Goal: Task Accomplishment & Management: Use online tool/utility

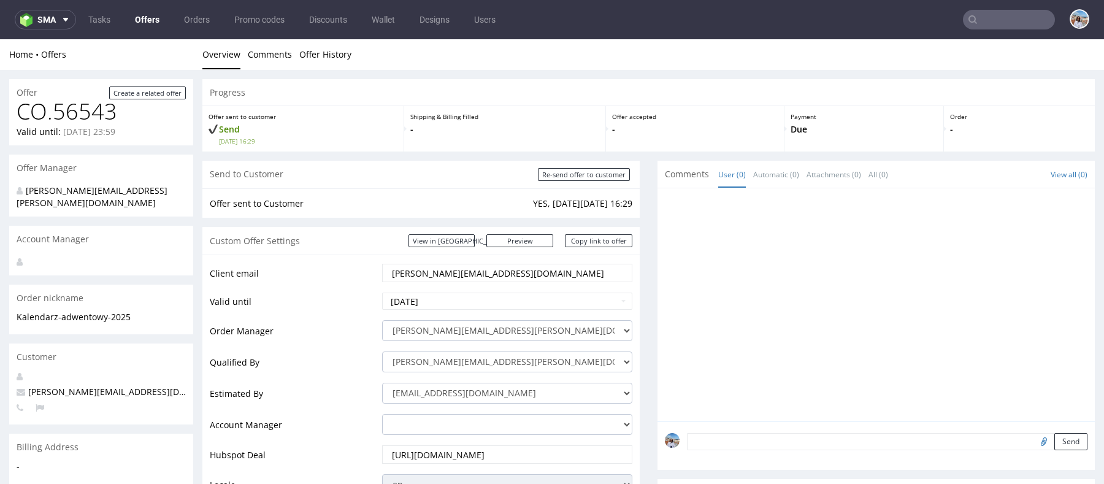
scroll to position [630, 0]
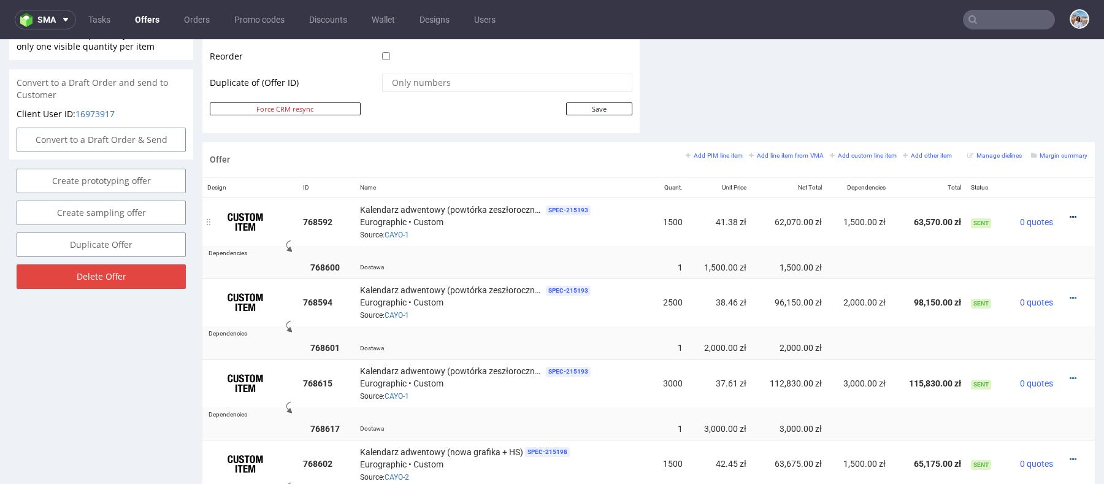
click at [1070, 213] on icon at bounding box center [1073, 217] width 7 height 9
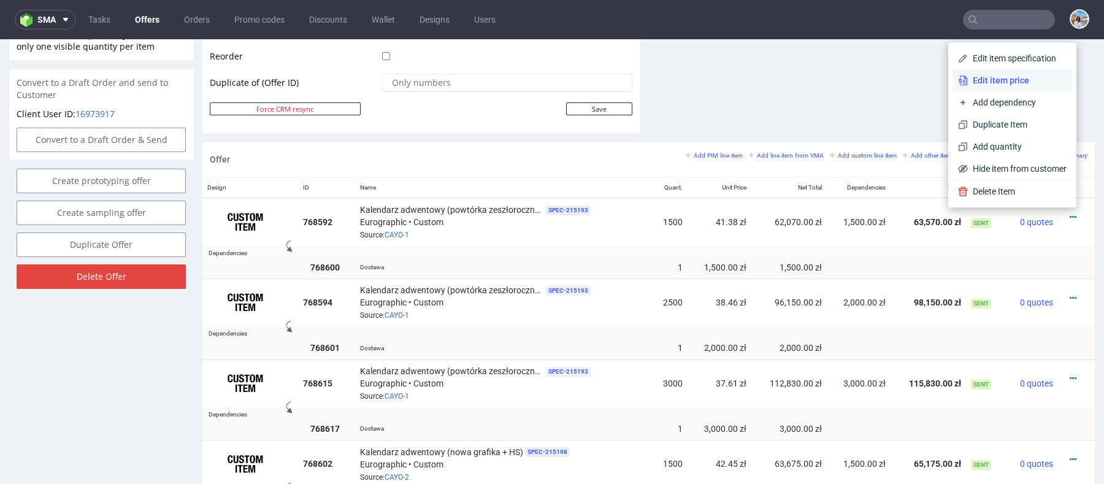
click at [995, 80] on span "Edit item price" at bounding box center [1017, 80] width 99 height 12
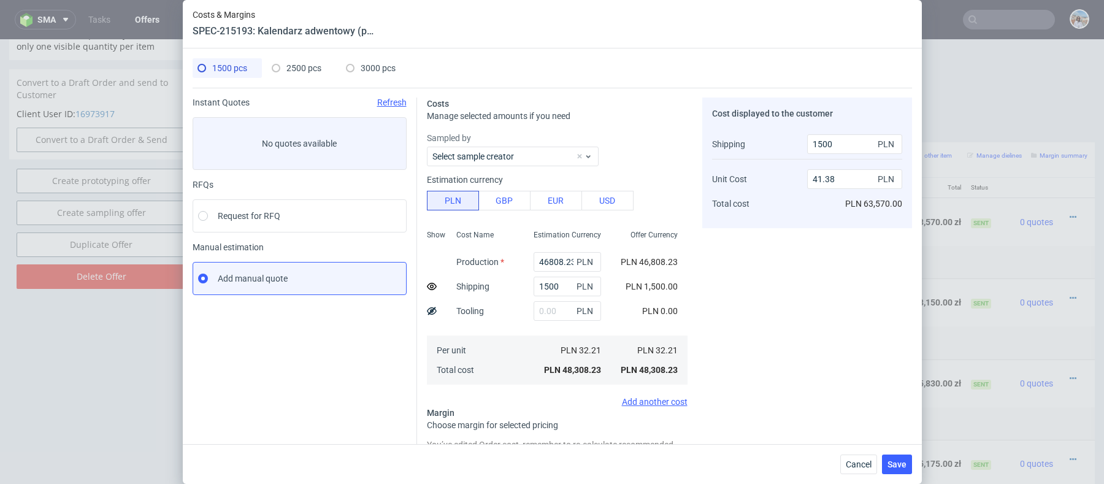
scroll to position [10, 0]
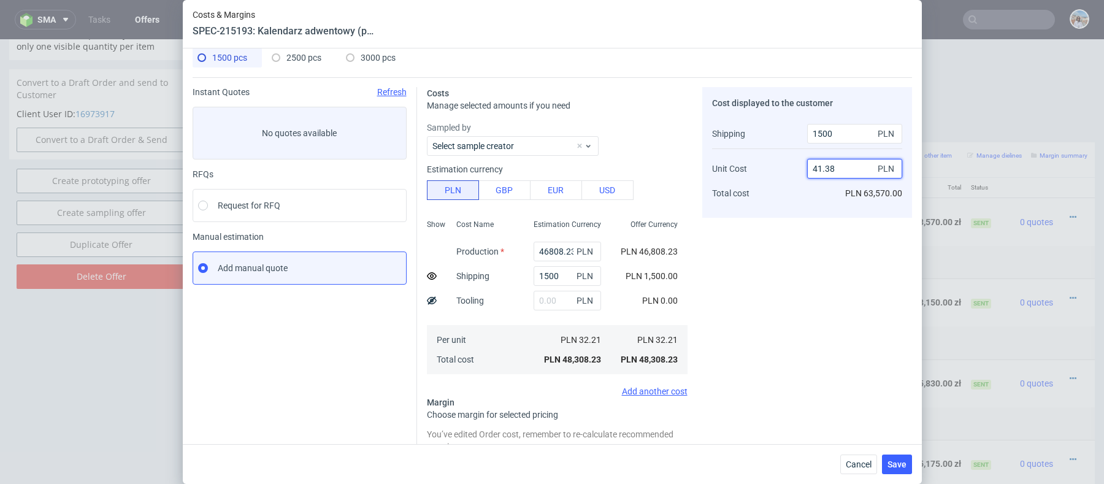
click at [839, 164] on input "41.38" at bounding box center [854, 169] width 95 height 20
type input "41."
type input "23.30952380952381"
type input "40.991"
type input "23.293086613798195"
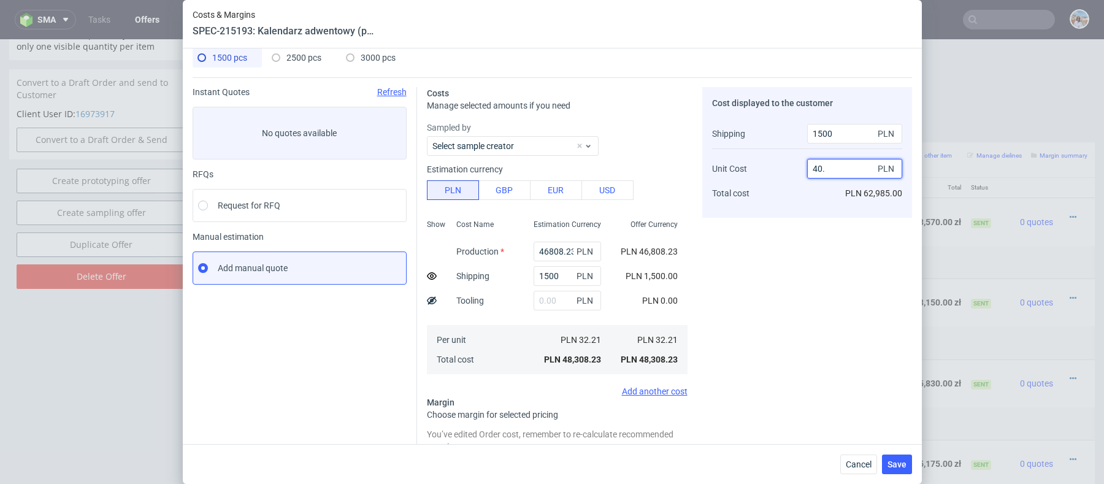
type input "40"
type input "21.4390243902439"
type input "39.91"
type input "21.26619408457589"
click at [838, 169] on input "39.9" at bounding box center [854, 169] width 95 height 20
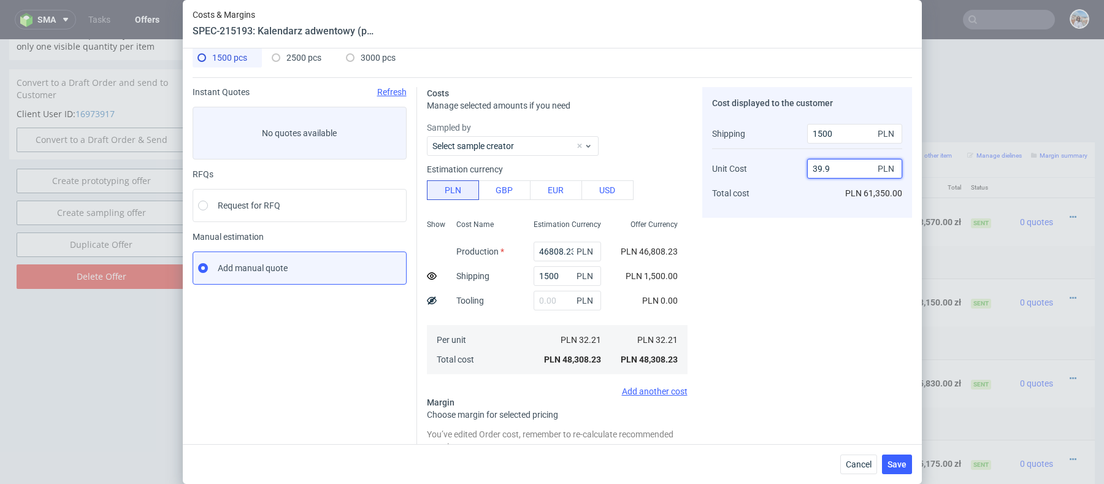
click at [838, 169] on input "39.9" at bounding box center [854, 169] width 95 height 20
type input "40.99"
type input "23.30952380952381"
type input "40.991"
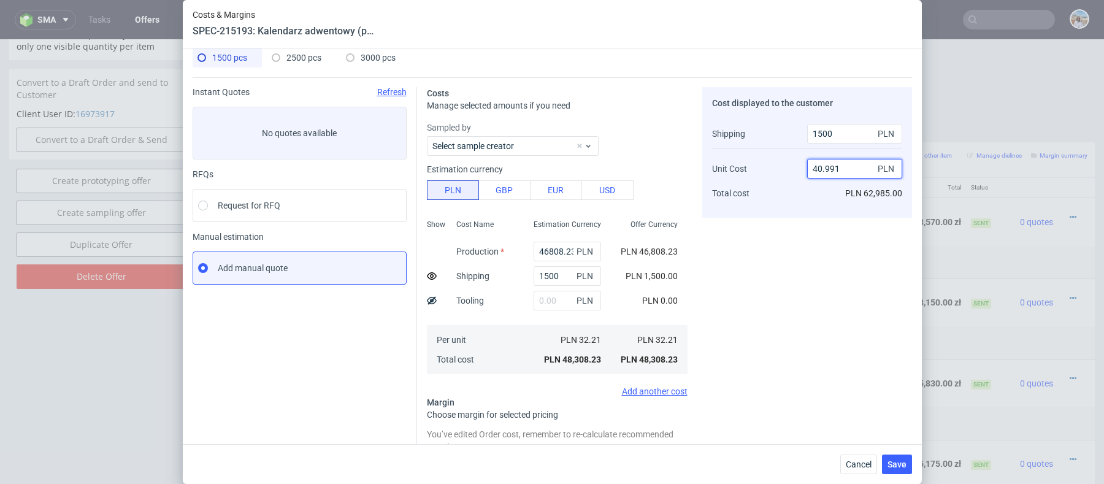
type input "23.293086613798195"
drag, startPoint x: 830, startPoint y: 168, endPoint x: 879, endPoint y: 168, distance: 49.1
click at [879, 168] on div "40.991 PLN" at bounding box center [854, 169] width 95 height 20
type input "41"
type input "23.30952380952381"
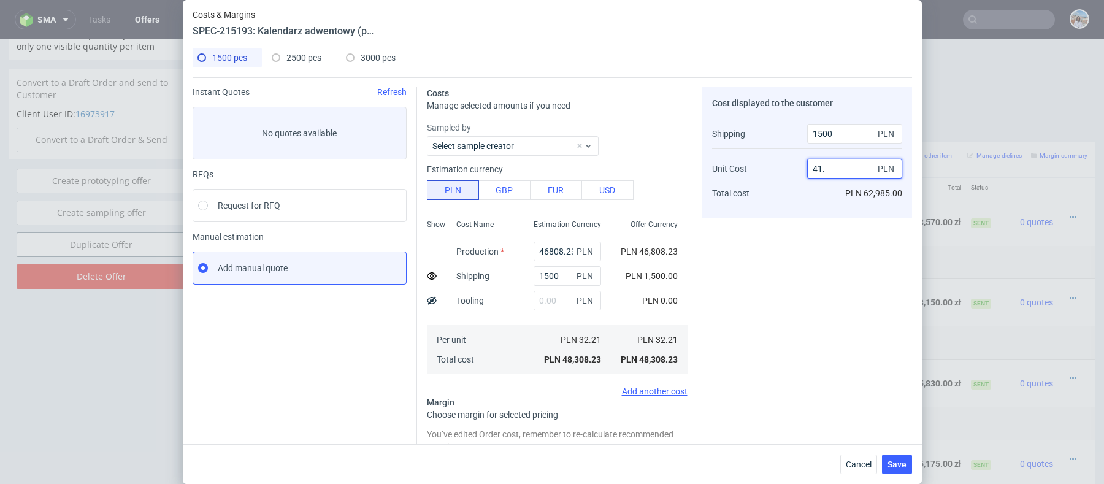
type input "41.1"
type input "23.4916864608076"
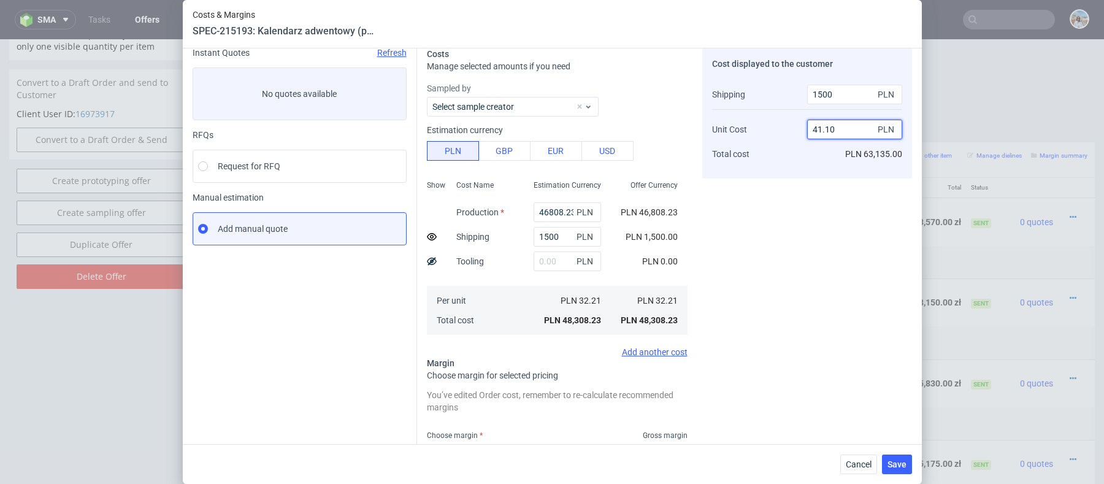
scroll to position [146, 0]
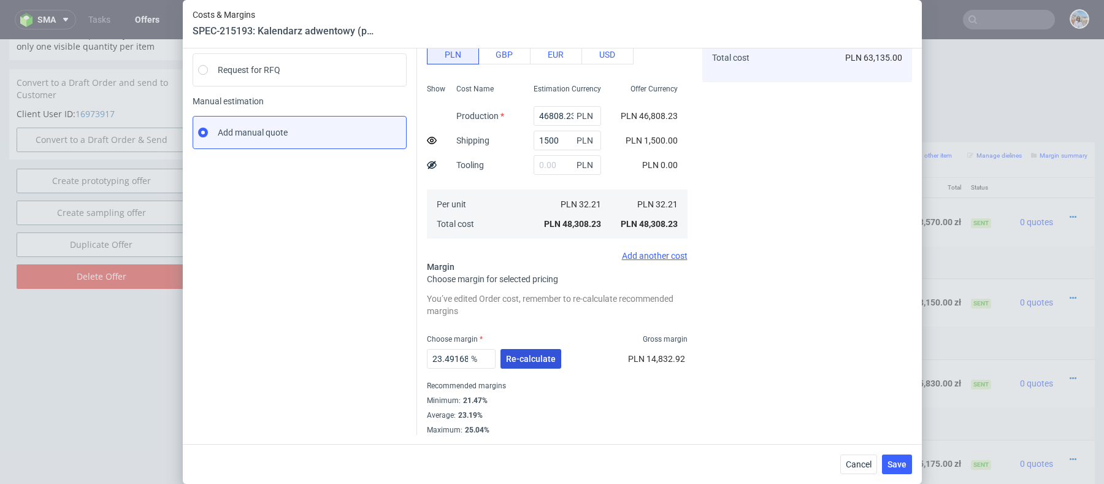
type input "41.10"
click at [532, 364] on button "Re-calculate" at bounding box center [531, 359] width 61 height 20
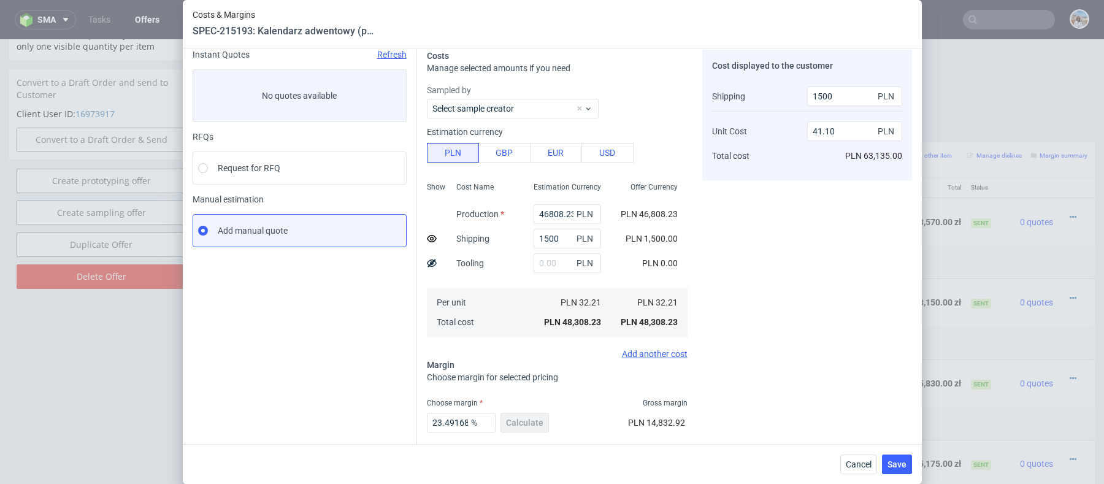
scroll to position [0, 0]
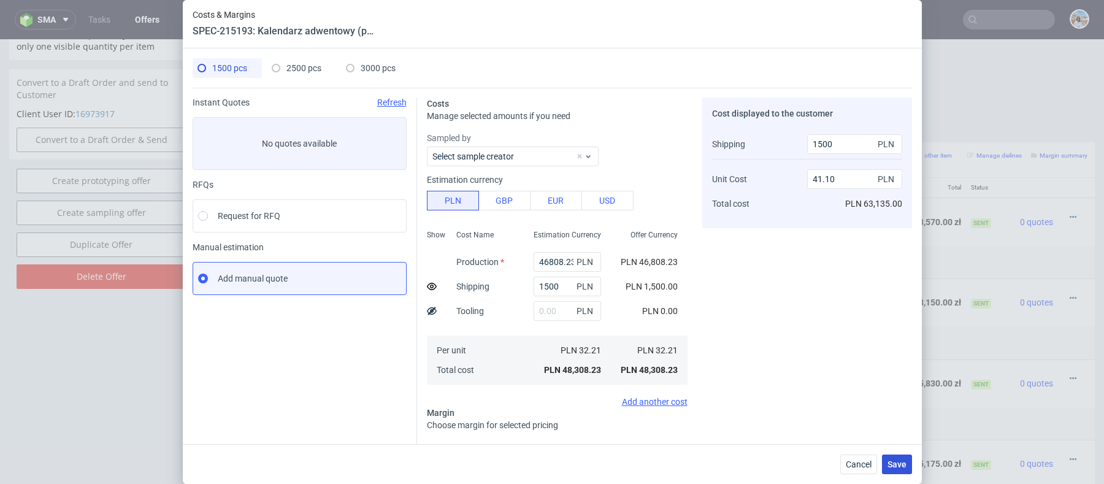
click at [900, 464] on span "Save" at bounding box center [897, 464] width 19 height 9
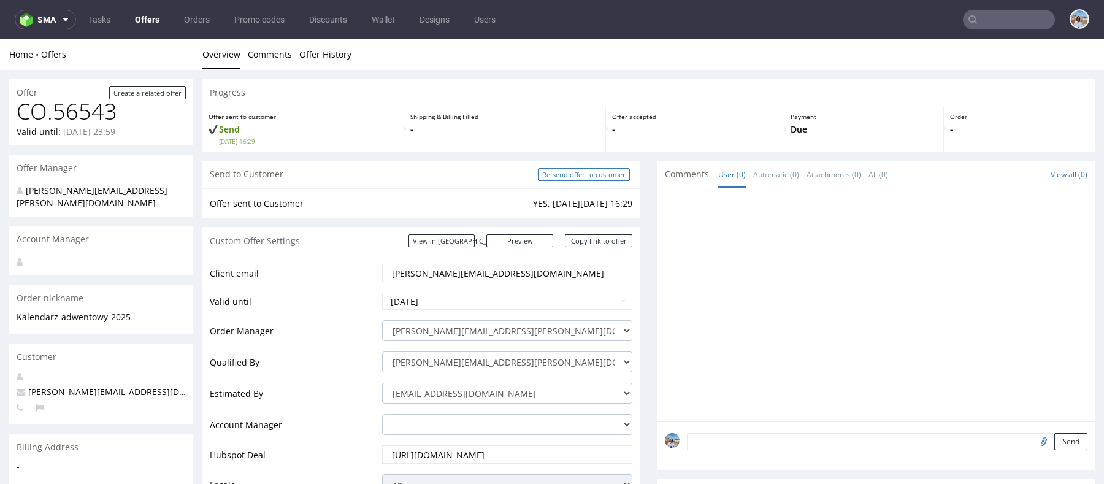
click at [577, 173] on input "Re-send offer to customer" at bounding box center [584, 174] width 92 height 13
type input "In progress..."
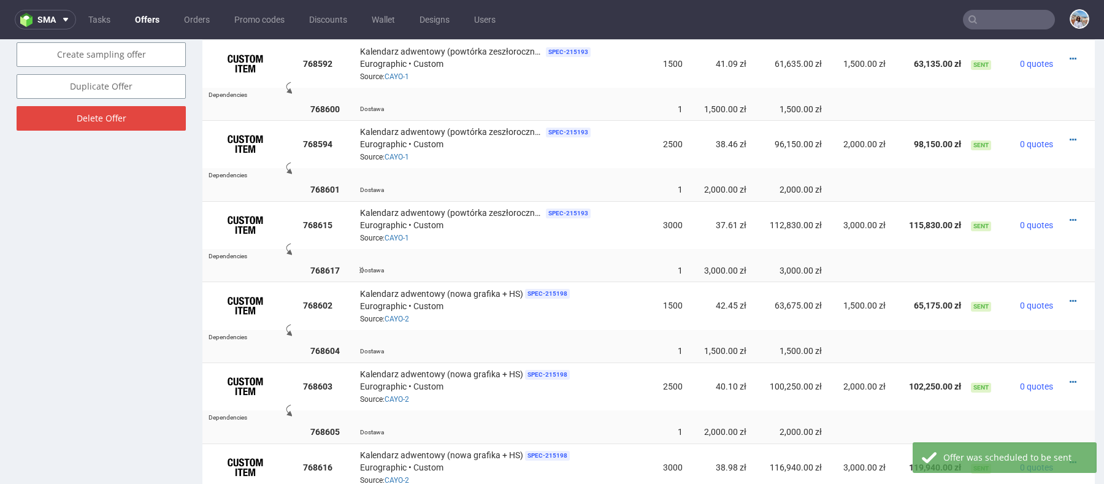
scroll to position [731, 0]
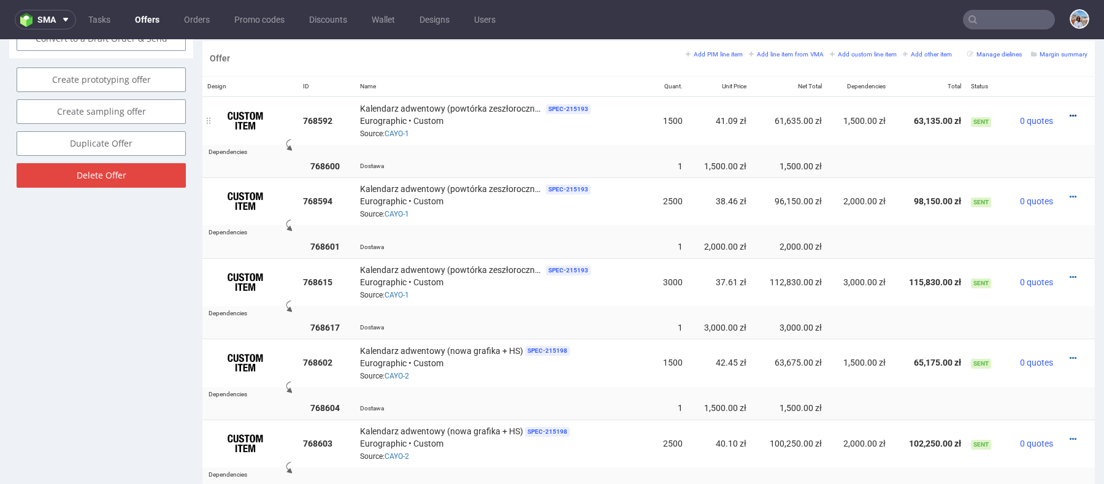
click at [1070, 111] on link at bounding box center [1073, 116] width 7 height 10
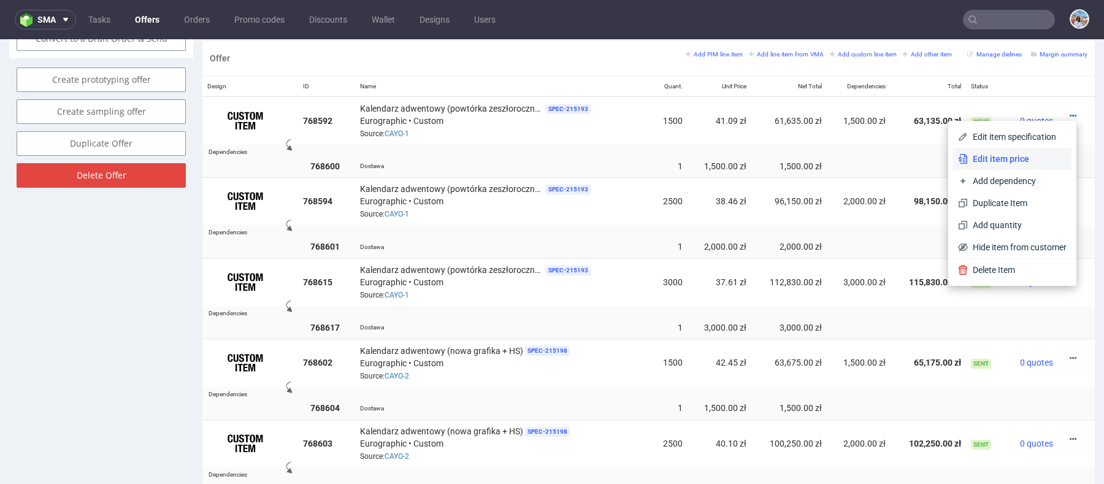
click at [1016, 161] on span "Edit item price" at bounding box center [1017, 159] width 99 height 12
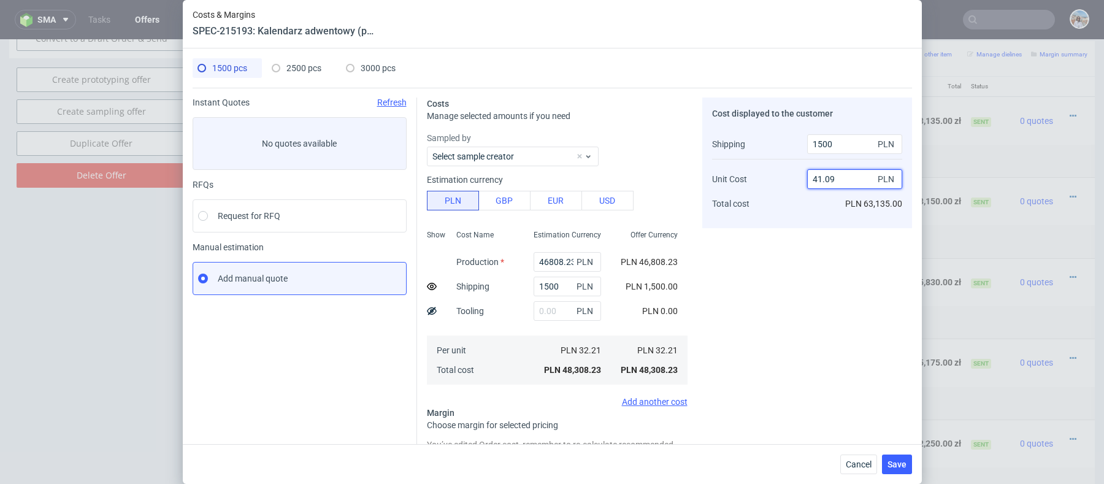
click at [838, 178] on input "41.09" at bounding box center [854, 179] width 95 height 20
type input "41.10"
type input "23.4916864608076"
type input "41.10"
click at [828, 196] on div "1500 PLN 41.10 PLN PLN 63,135.00" at bounding box center [854, 173] width 95 height 89
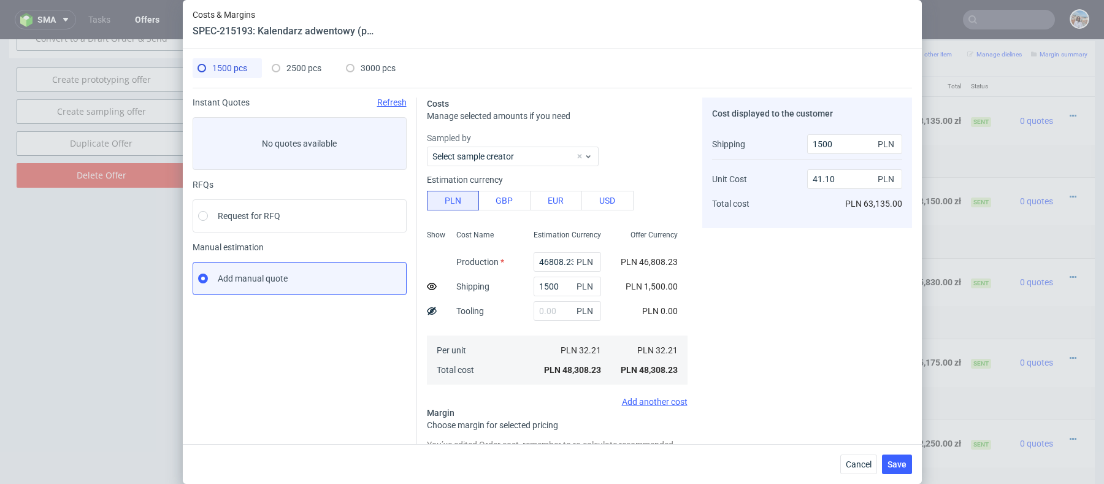
scroll to position [146, 0]
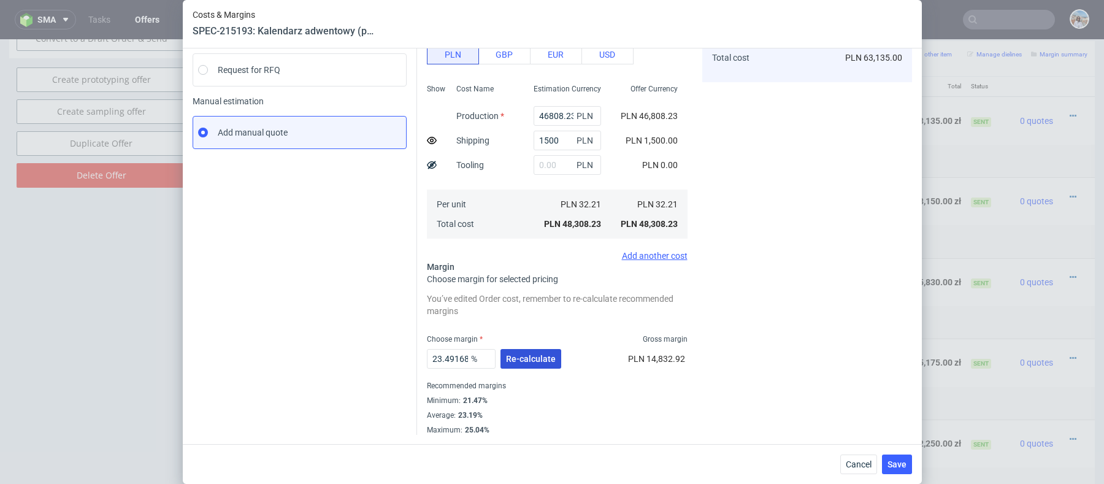
click at [526, 364] on button "Re-calculate" at bounding box center [531, 359] width 61 height 20
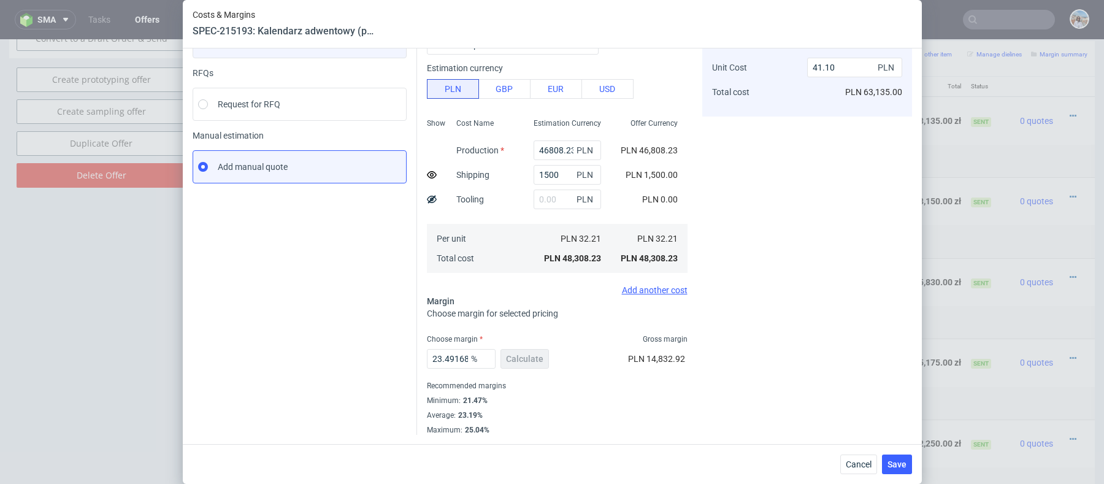
scroll to position [0, 0]
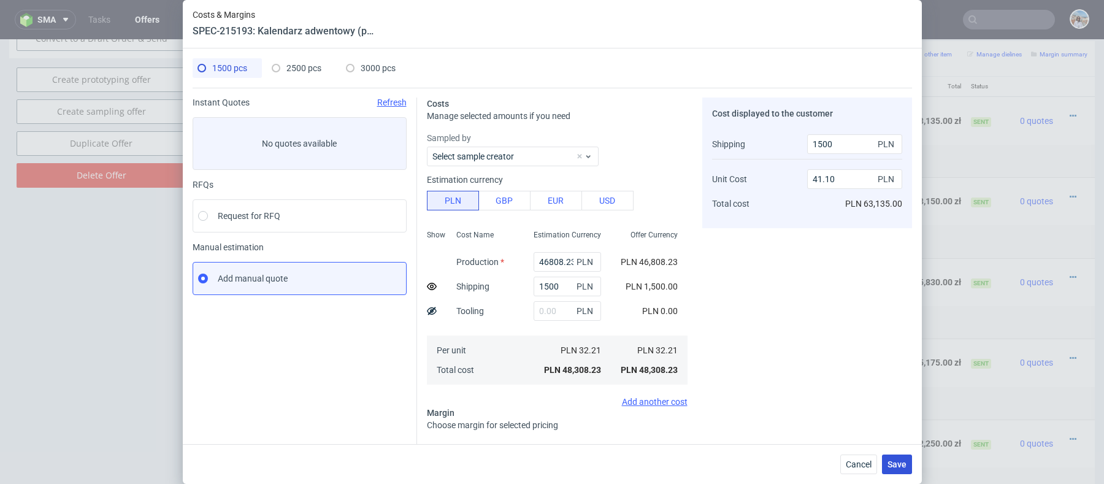
click at [903, 463] on span "Save" at bounding box center [897, 464] width 19 height 9
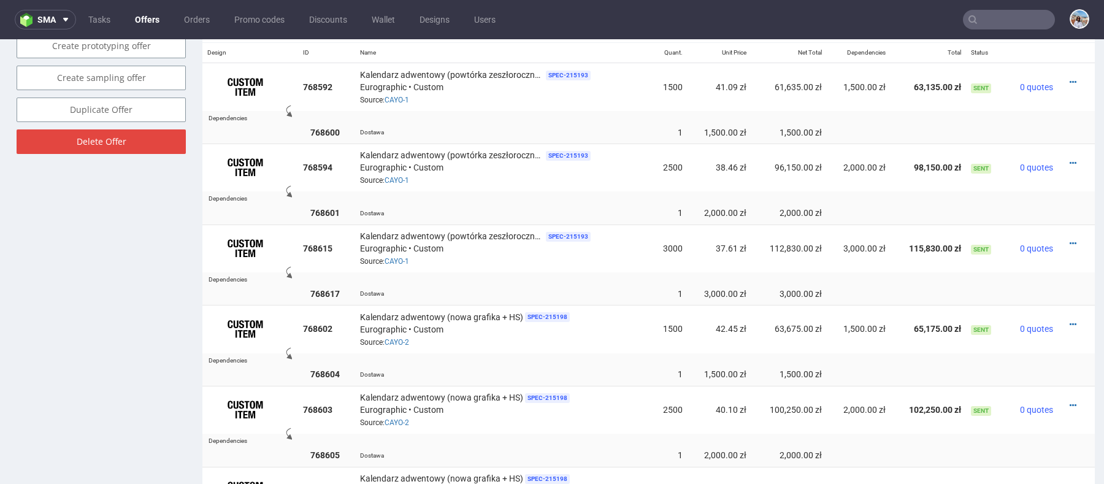
scroll to position [750, 0]
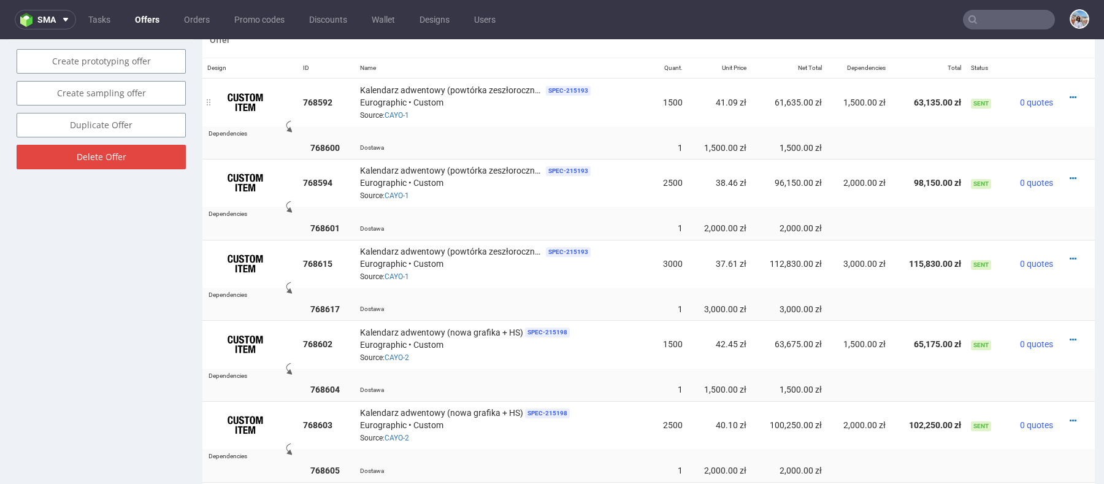
click at [1063, 93] on div at bounding box center [1073, 97] width 20 height 12
click at [1070, 93] on icon at bounding box center [1073, 97] width 7 height 9
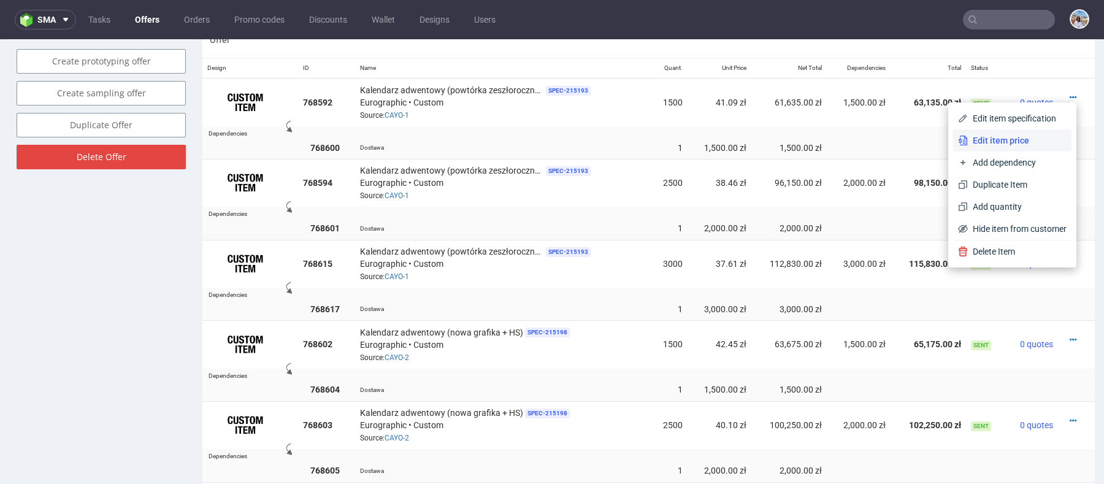
click at [1001, 133] on li "Edit item price" at bounding box center [1012, 140] width 118 height 22
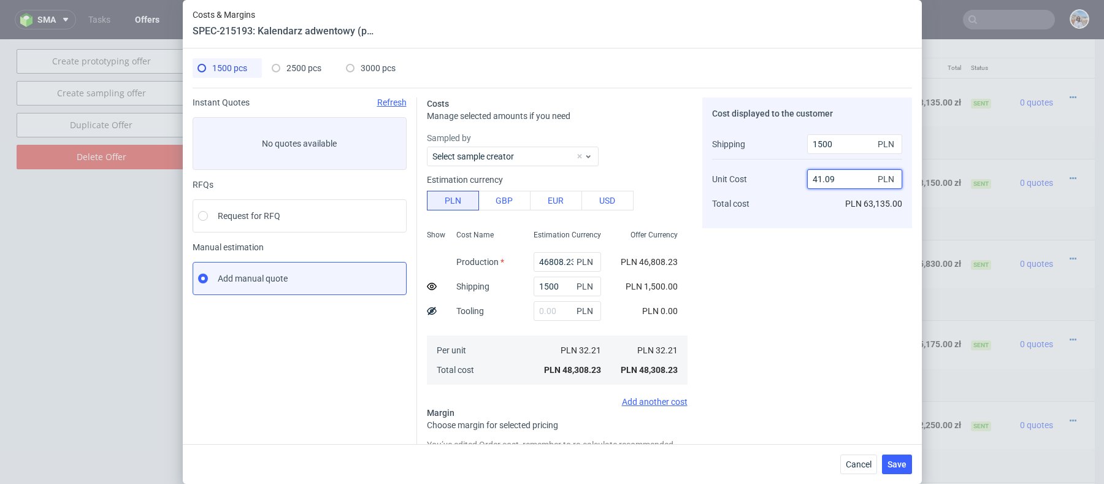
click at [842, 176] on input "41.09" at bounding box center [854, 179] width 95 height 20
type input "41.11"
type input "23.509855141296605"
type input "41.1"
click at [841, 252] on div "Cost displayed to the customer Shipping Unit Cost Total cost 1500 PLN 41.1 PLN …" at bounding box center [808, 339] width 210 height 483
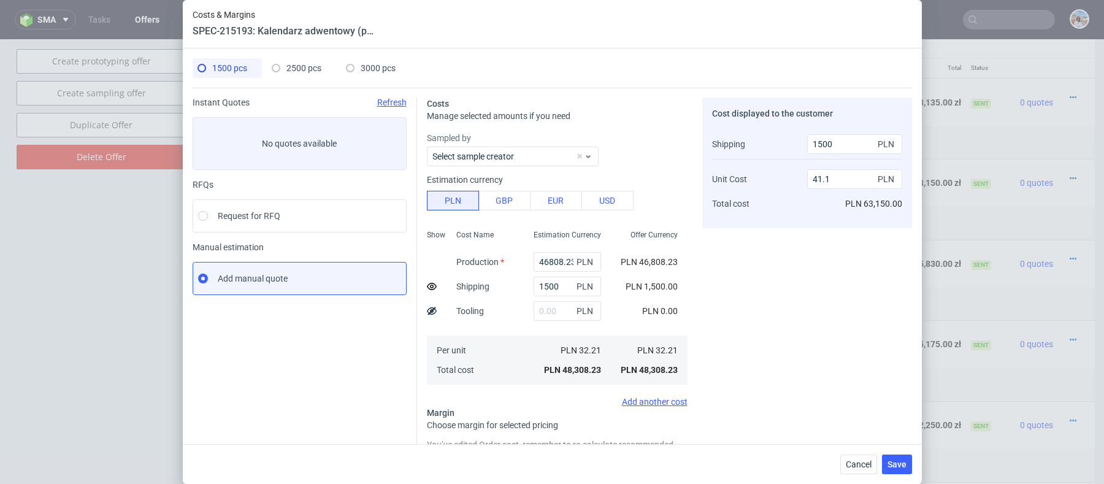
scroll to position [146, 0]
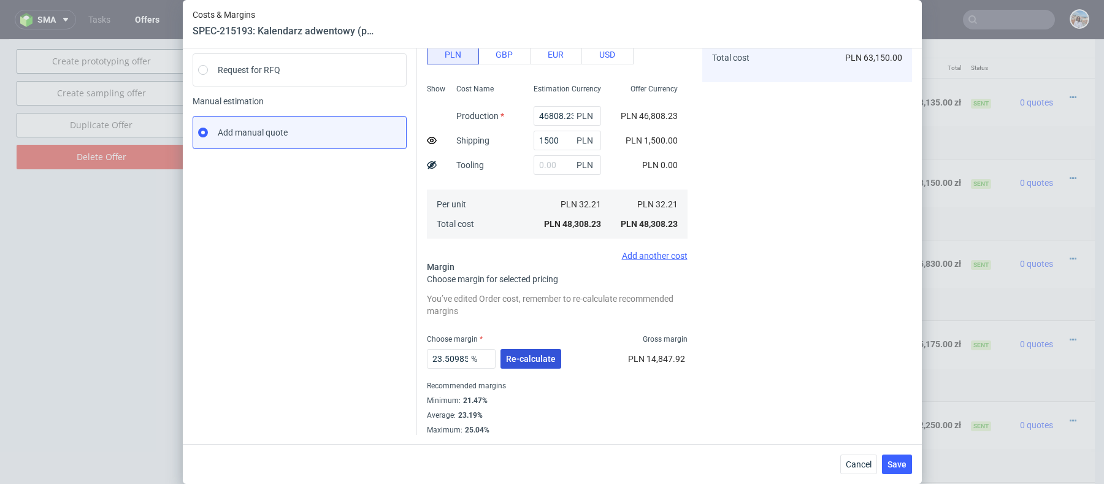
click at [523, 355] on span "Re-calculate" at bounding box center [531, 359] width 50 height 9
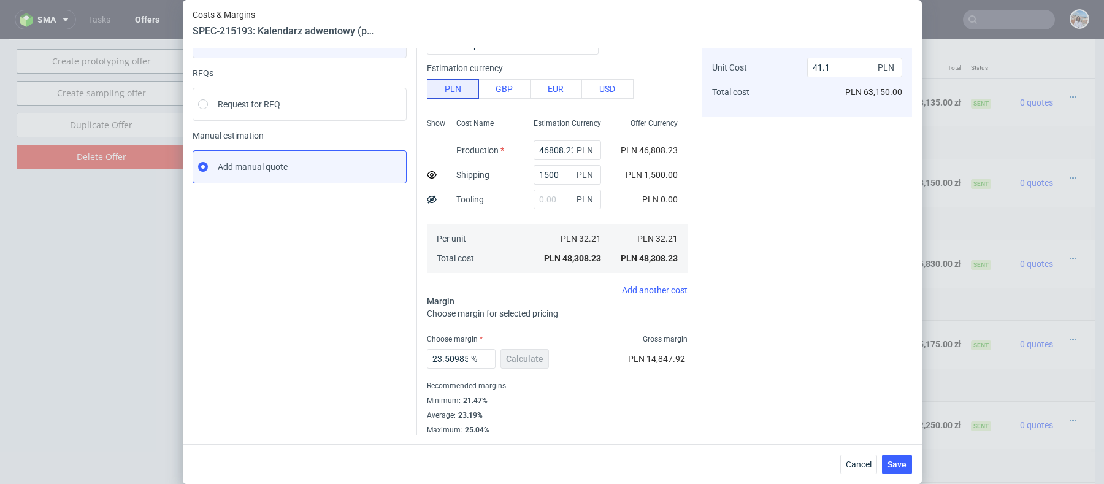
scroll to position [0, 0]
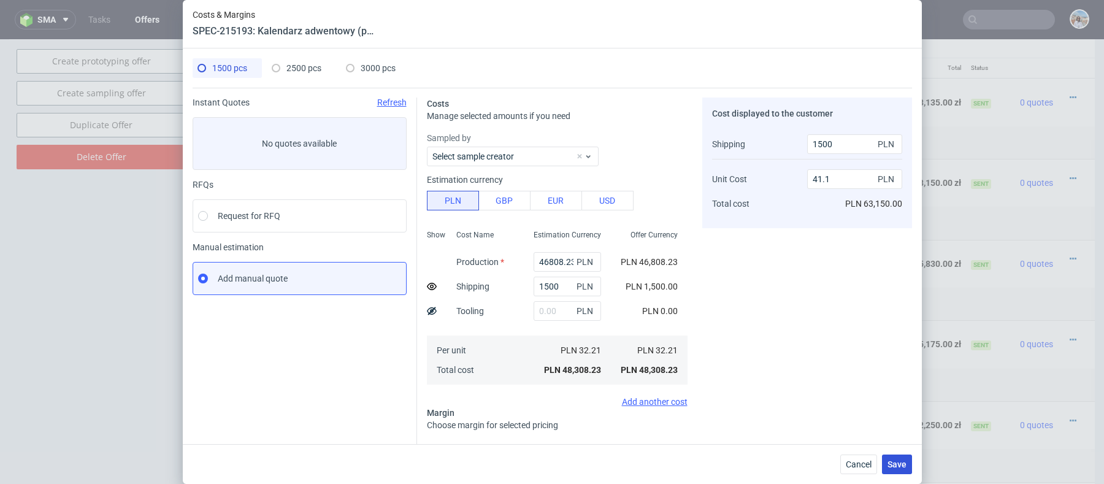
click at [896, 463] on span "Save" at bounding box center [897, 464] width 19 height 9
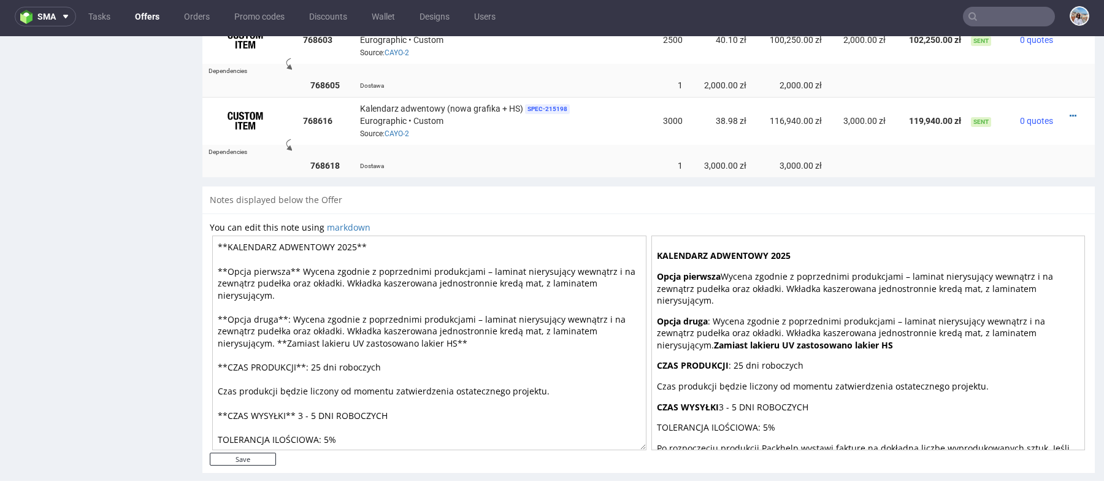
scroll to position [1147, 0]
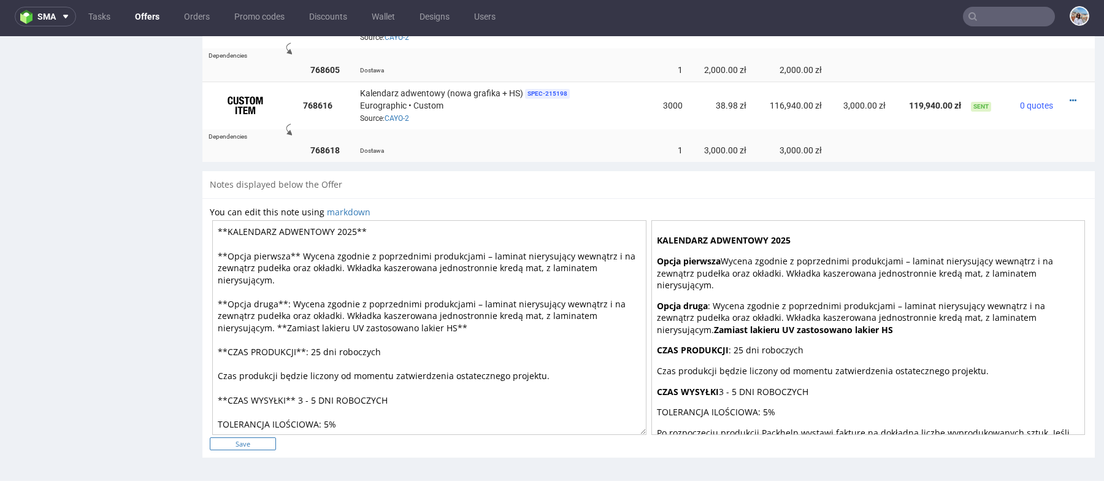
click at [251, 446] on input "Save" at bounding box center [243, 443] width 66 height 13
type input "In progress..."
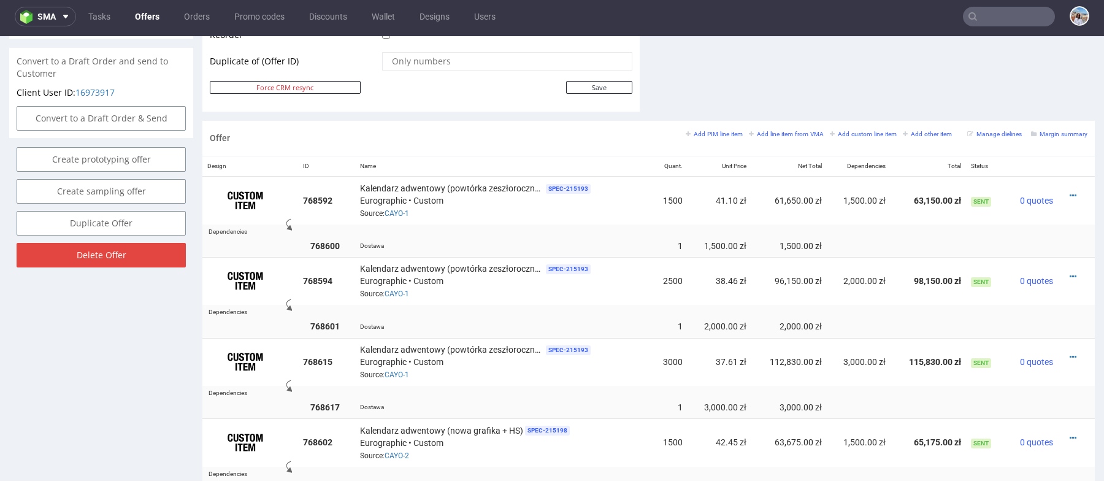
scroll to position [0, 0]
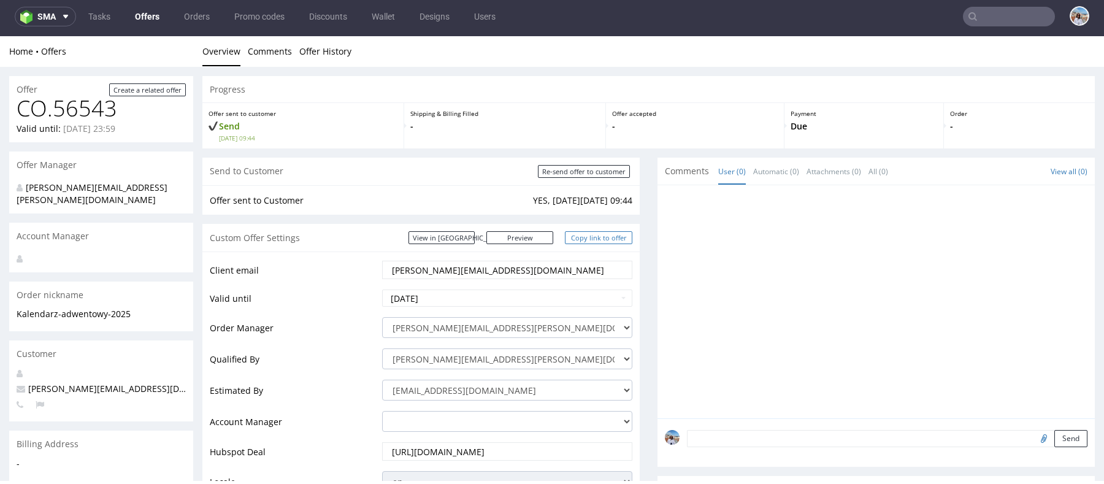
click at [590, 234] on link "Copy link to offer" at bounding box center [598, 237] width 67 height 13
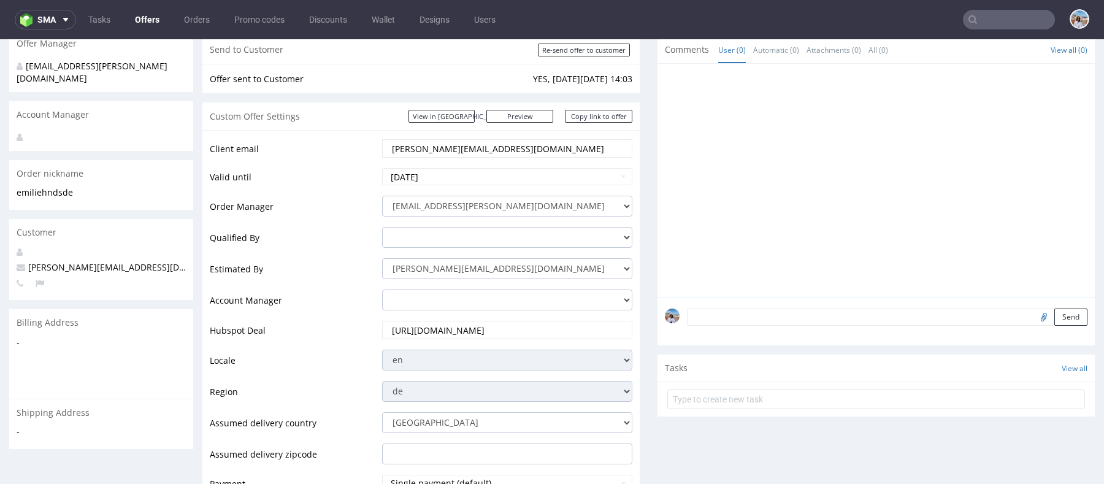
scroll to position [557, 0]
